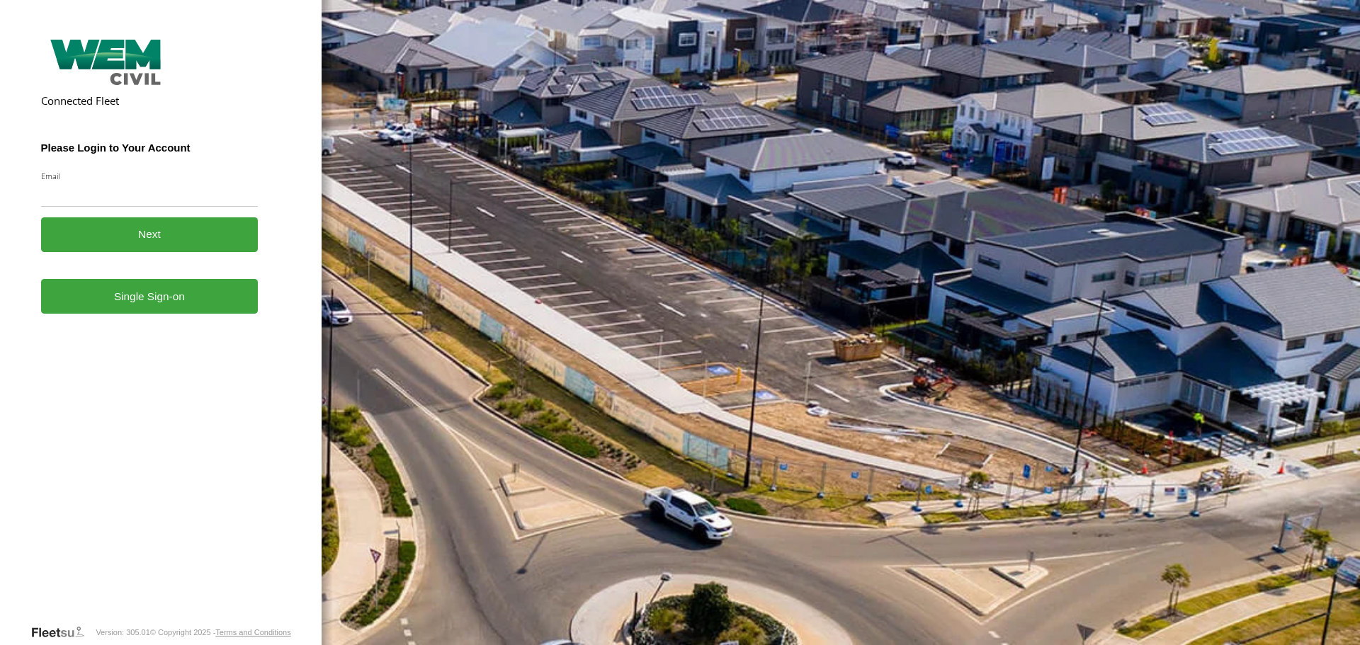
click at [171, 290] on form "Connected Fleet Please Login to Your Account Email Enter a valid login email ad…" at bounding box center [161, 329] width 240 height 590
click at [113, 300] on link "Single Sign-on" at bounding box center [149, 296] width 217 height 35
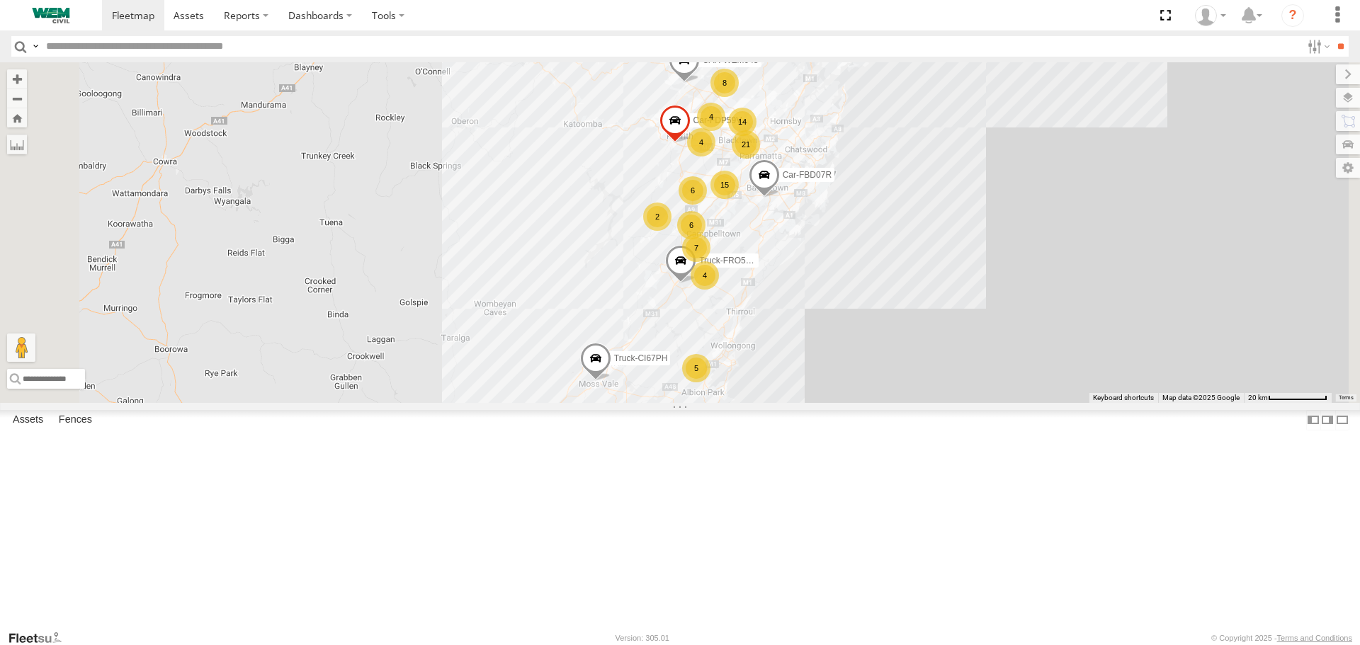
click at [0, 0] on div "Solar Gen #939" at bounding box center [0, 0] width 0 height 0
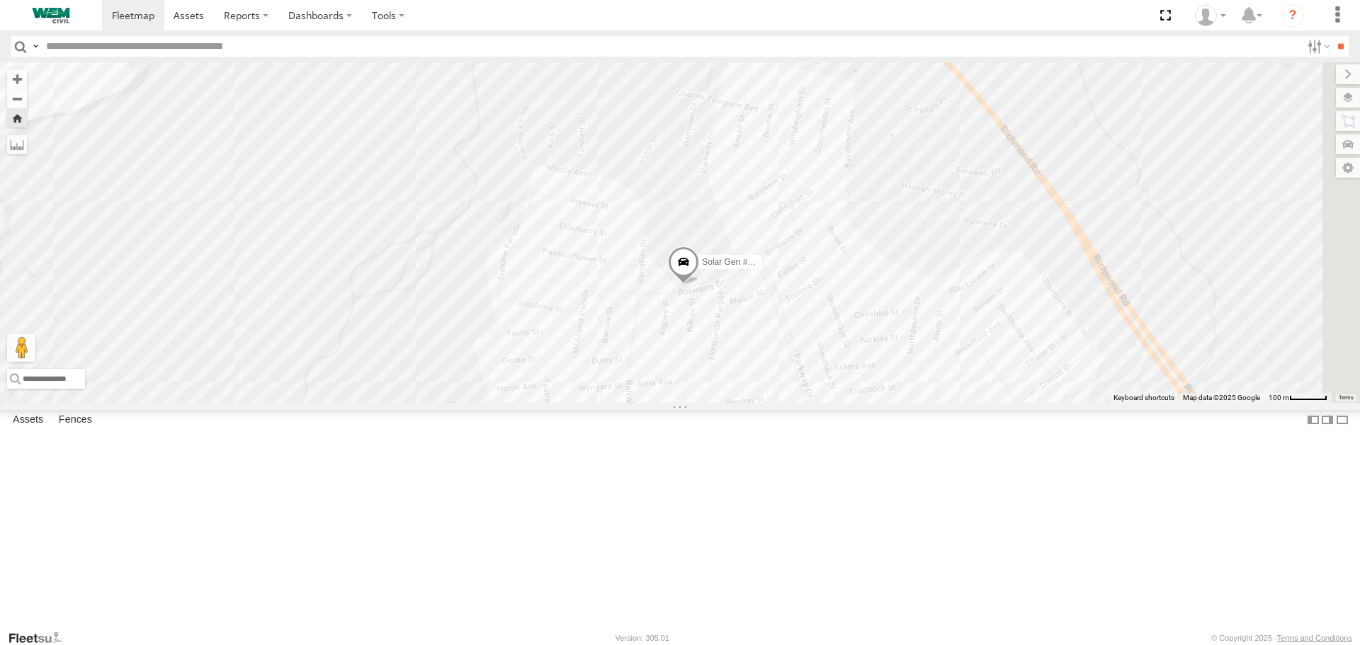
drag, startPoint x: 1145, startPoint y: 504, endPoint x: 941, endPoint y: 479, distance: 205.6
click at [941, 402] on div "Solar Gen #939" at bounding box center [680, 232] width 1360 height 340
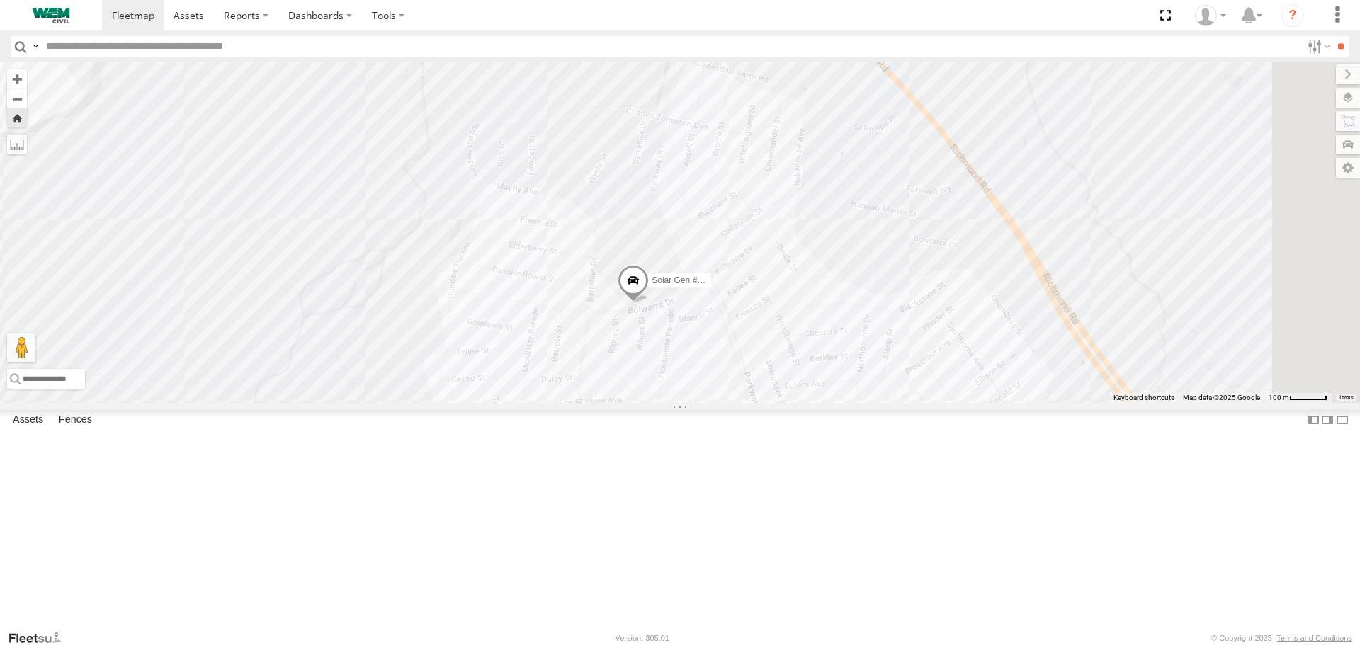
drag, startPoint x: 918, startPoint y: 429, endPoint x: 854, endPoint y: 463, distance: 72.2
click at [854, 402] on div "Solar Gen #939" at bounding box center [680, 232] width 1360 height 340
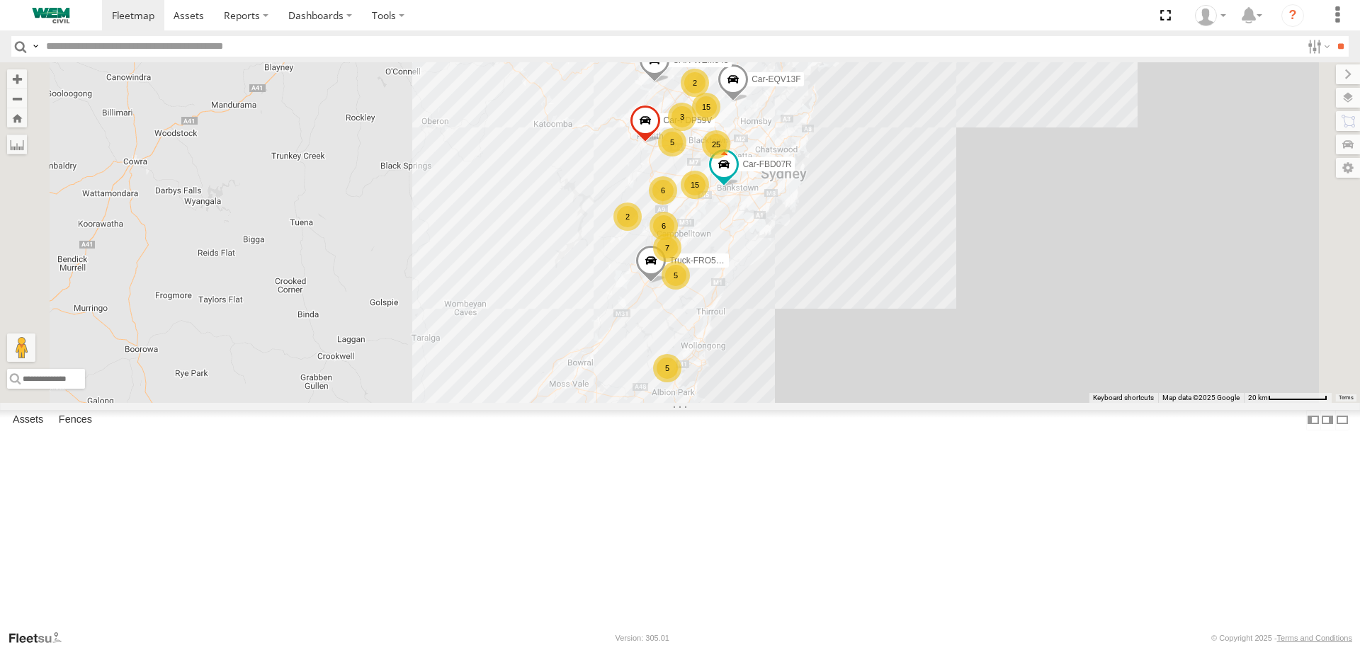
click at [0, 0] on div "Trailers" at bounding box center [0, 0] width 0 height 0
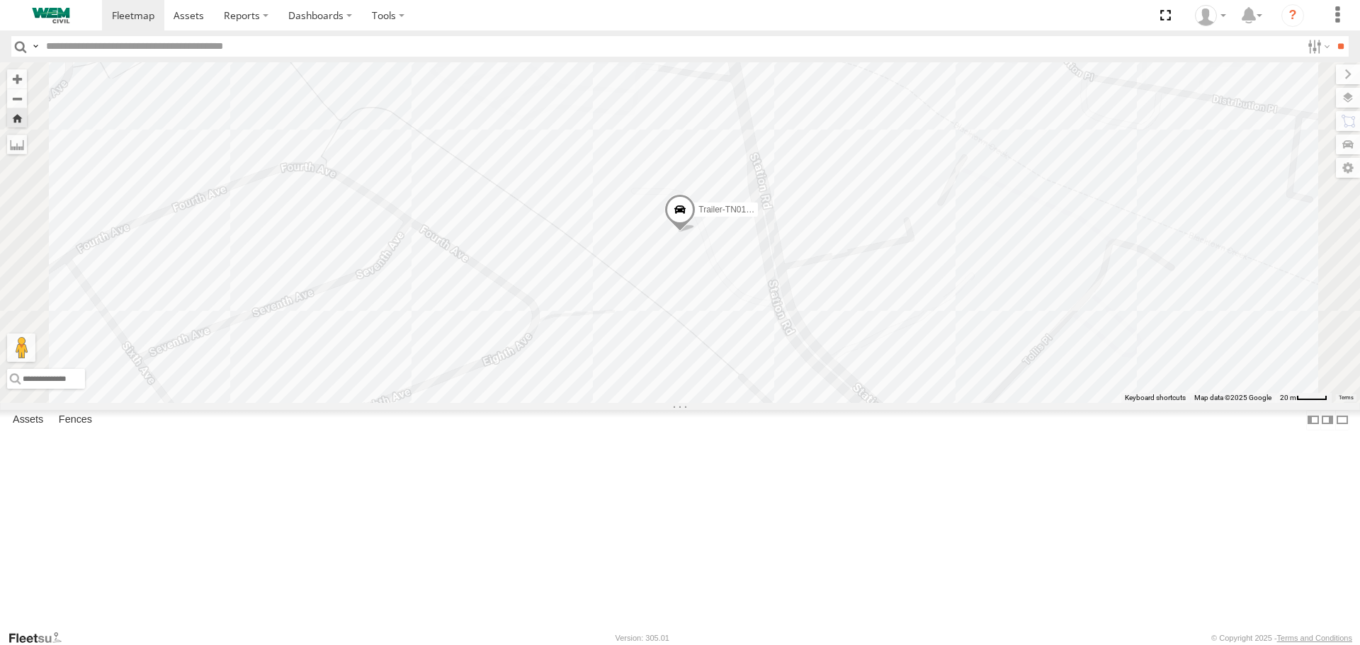
click at [0, 0] on div "Generators" at bounding box center [0, 0] width 0 height 0
click at [0, 0] on link at bounding box center [0, 0] width 0 height 0
